Goal: Check status: Check status

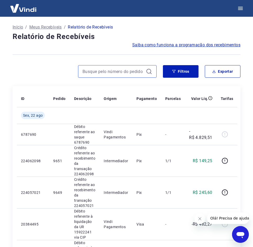
click at [104, 70] on input at bounding box center [113, 72] width 61 height 8
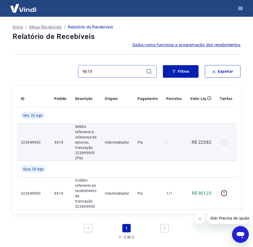
scroll to position [26, 0]
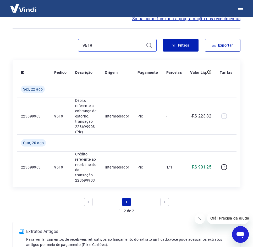
drag, startPoint x: 107, startPoint y: 48, endPoint x: 57, endPoint y: 39, distance: 50.9
click at [57, 39] on div "Início / Meus Recebíveis / Relatório de Recebíveis Relatório de Recebíveis Saib…" at bounding box center [126, 135] width 240 height 289
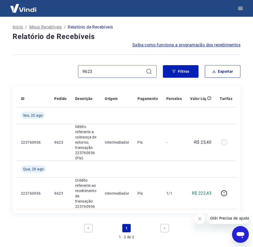
type input "9623"
